Goal: Task Accomplishment & Management: Complete application form

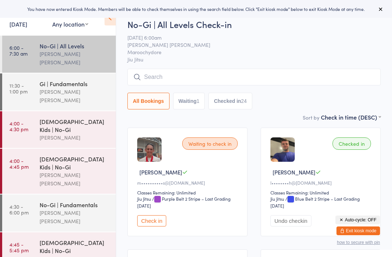
click at [359, 230] on button "Exit kiosk mode" at bounding box center [359, 230] width 44 height 9
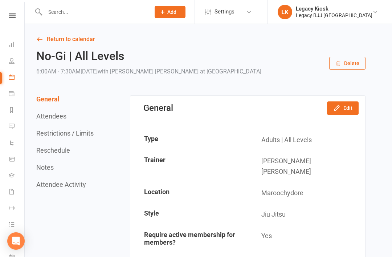
click at [90, 16] on input "text" at bounding box center [94, 12] width 102 height 10
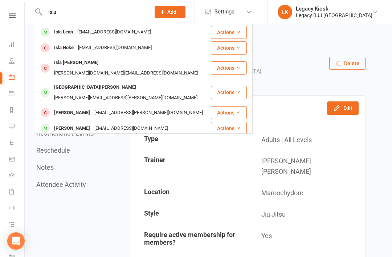
type input "Isla"
click at [102, 93] on div "margaret.cochran@hotmail.com" at bounding box center [126, 98] width 148 height 11
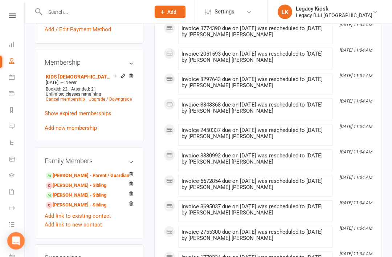
scroll to position [375, 0]
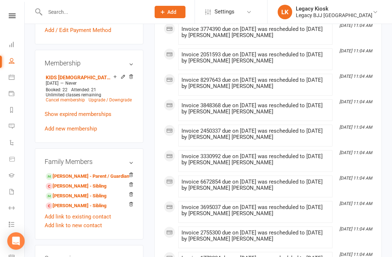
click at [102, 192] on link "Matthew Swierkowski - Sibling" at bounding box center [76, 196] width 61 height 8
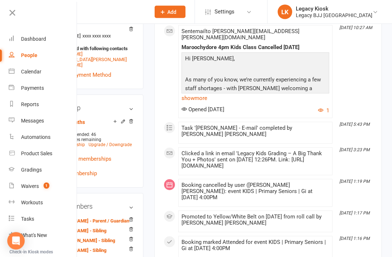
scroll to position [320, 0]
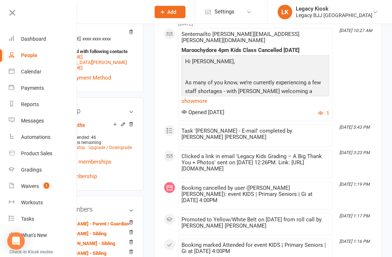
click at [17, 15] on link at bounding box center [42, 15] width 70 height 16
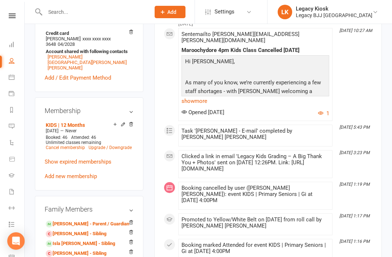
click at [84, 240] on link "Isla Swierkowski - Sibling" at bounding box center [80, 244] width 69 height 8
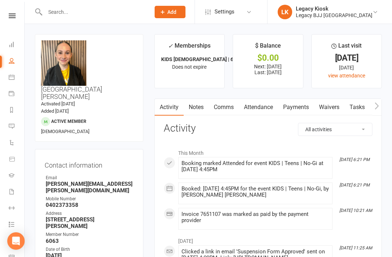
click at [338, 114] on link "Waivers" at bounding box center [329, 107] width 31 height 17
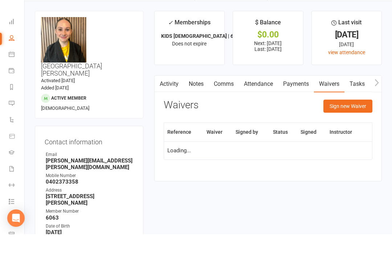
scroll to position [23, 0]
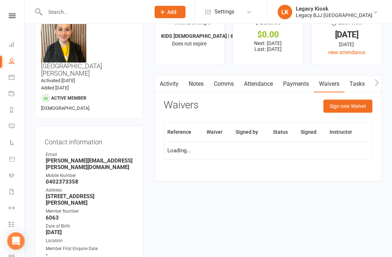
click at [357, 103] on button "Sign new Waiver" at bounding box center [348, 106] width 49 height 13
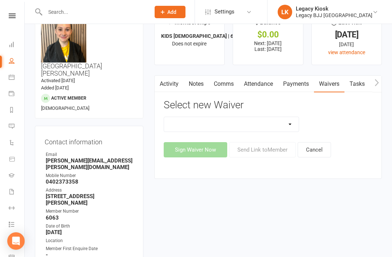
click at [263, 127] on select "Cancellation Form Collect Payment Details FREE TRIAL MEMBERSHIP SIGN UP MEMBERS…" at bounding box center [231, 124] width 135 height 15
select select "14608"
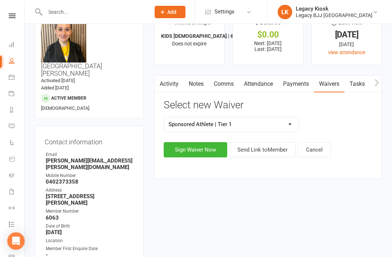
click at [197, 152] on button "Sign Waiver Now" at bounding box center [196, 149] width 64 height 15
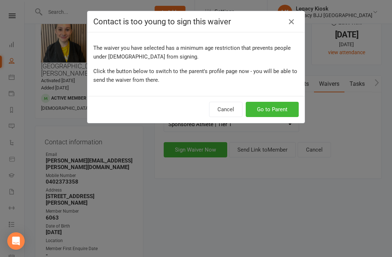
click at [278, 111] on button "Go to Parent" at bounding box center [272, 109] width 53 height 15
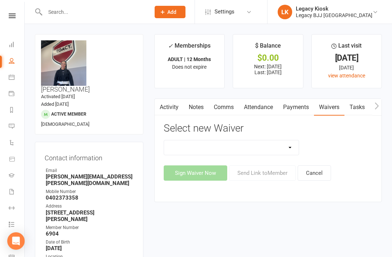
click at [266, 150] on select "Cancellation Form Collect Payment Details FREE TRIAL MEMBERSHIP SIGN UP MEMBERS…" at bounding box center [231, 147] width 135 height 15
select select "14608"
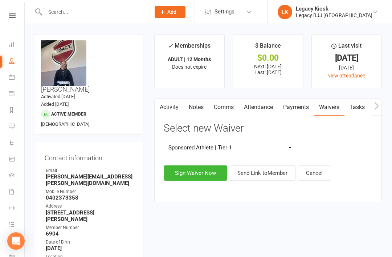
click at [198, 179] on button "Sign Waiver Now" at bounding box center [196, 172] width 64 height 15
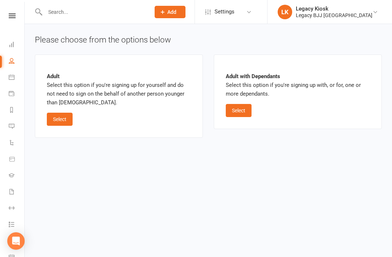
click at [246, 108] on button "Select" at bounding box center [239, 110] width 26 height 13
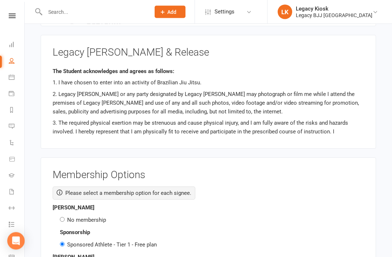
click at [101, 217] on label "No membership" at bounding box center [86, 220] width 39 height 7
click at [65, 217] on input "No membership" at bounding box center [62, 219] width 5 height 5
radio input "true"
radio input "false"
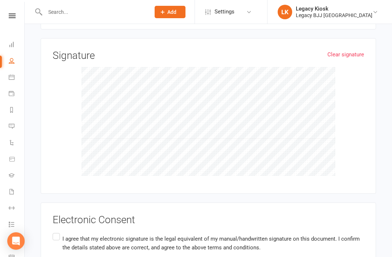
scroll to position [2301, 0]
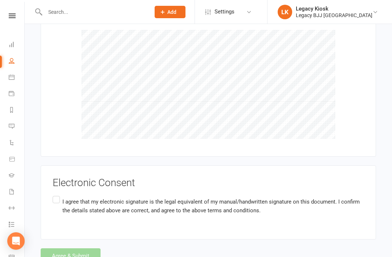
click at [52, 181] on div "Electronic Consent I agree that my electronic signature is the legal equivalent…" at bounding box center [209, 202] width 336 height 74
click at [68, 179] on div "Electronic Consent I agree that my electronic signature is the legal equivalent…" at bounding box center [209, 202] width 312 height 50
click at [66, 197] on p "I agree that my electronic signature is the legal equivalent of my manual/handw…" at bounding box center [214, 205] width 302 height 17
click at [57, 194] on input "I agree that my electronic signature is the legal equivalent of my manual/handw…" at bounding box center [55, 194] width 5 height 0
click at [65, 177] on h3 "Electronic Consent" at bounding box center [209, 182] width 312 height 11
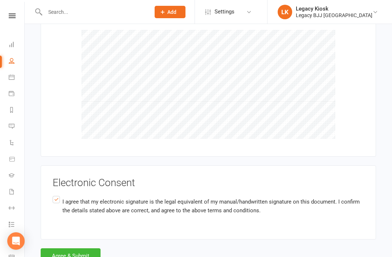
click at [48, 182] on div "Electronic Consent I agree that my electronic signature is the legal equivalent…" at bounding box center [209, 202] width 336 height 74
click at [62, 194] on label "I agree that my electronic signature is the legal equivalent of my manual/handw…" at bounding box center [209, 205] width 312 height 23
click at [57, 194] on input "I agree that my electronic signature is the legal equivalent of my manual/handw…" at bounding box center [55, 194] width 5 height 0
click at [57, 194] on label "I agree that my electronic signature is the legal equivalent of my manual/handw…" at bounding box center [209, 205] width 312 height 23
click at [57, 194] on input "I agree that my electronic signature is the legal equivalent of my manual/handw…" at bounding box center [55, 194] width 5 height 0
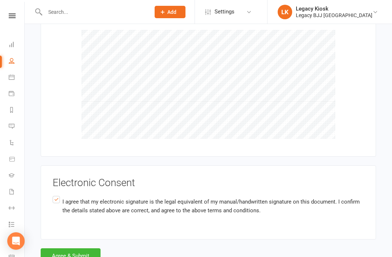
click at [76, 248] on button "Agree & Submit" at bounding box center [71, 255] width 60 height 15
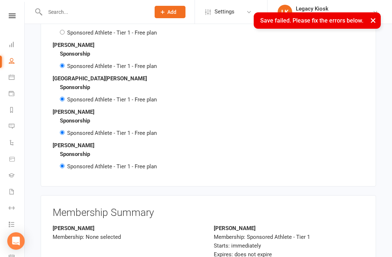
scroll to position [1414, 0]
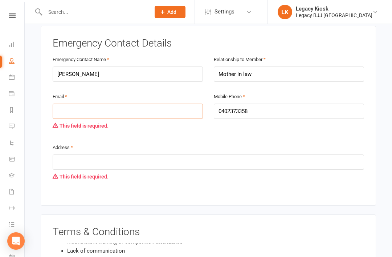
click at [110, 105] on input "email" at bounding box center [128, 111] width 150 height 15
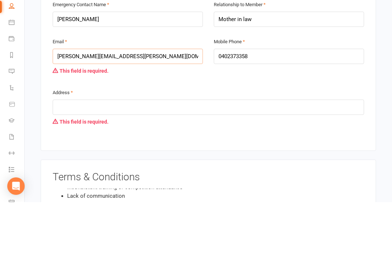
type input "margaret.cochram@hotmail.com"
click at [121, 154] on input "text" at bounding box center [209, 161] width 312 height 15
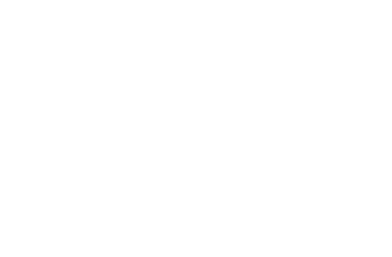
scroll to position [2352, 0]
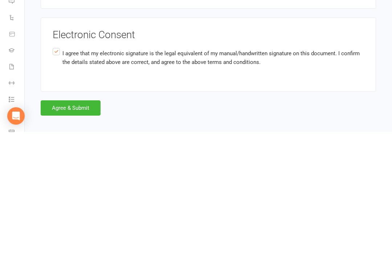
type input "25 Fernleigh Crescent Mountain Creek"
click at [75, 225] on button "Agree & Submit" at bounding box center [71, 232] width 60 height 15
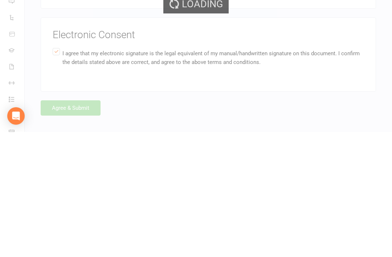
scroll to position [2328, 0]
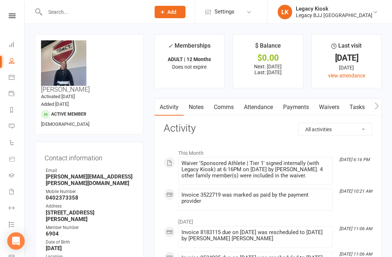
click at [19, 43] on link "Dashboard" at bounding box center [17, 45] width 16 height 16
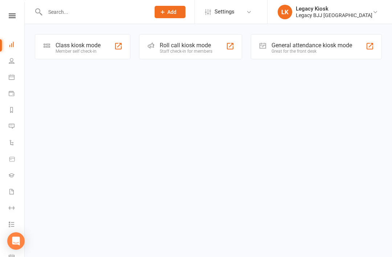
click at [99, 58] on div "Class kiosk mode Member self check-in" at bounding box center [83, 46] width 96 height 25
